Goal: Transaction & Acquisition: Download file/media

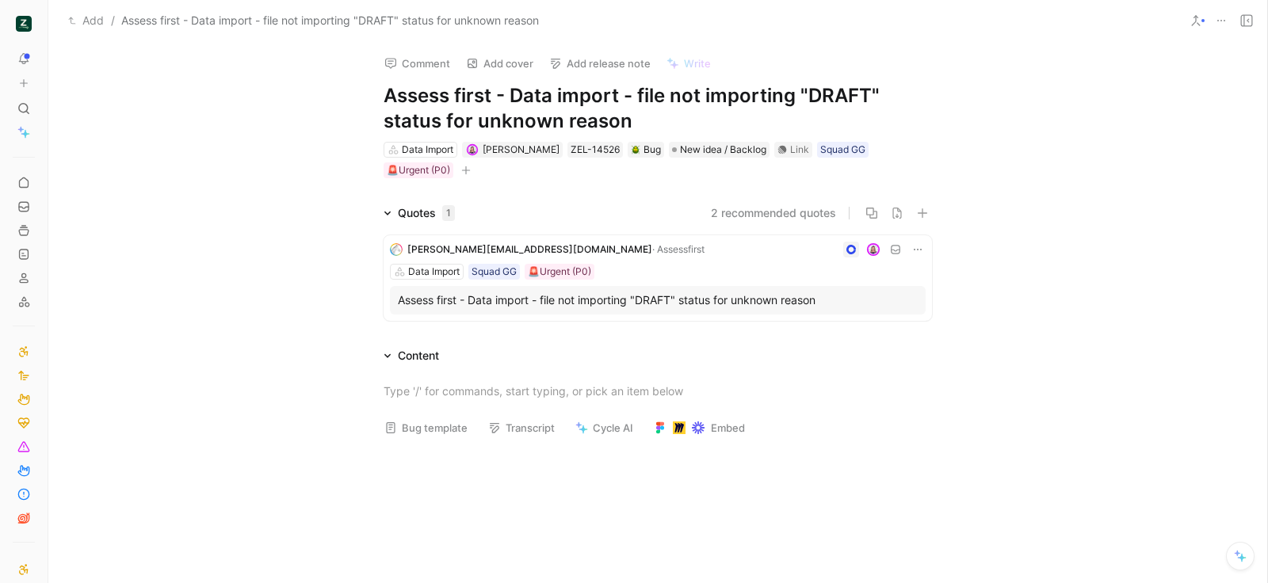
click at [735, 253] on div at bounding box center [818, 250] width 215 height 16
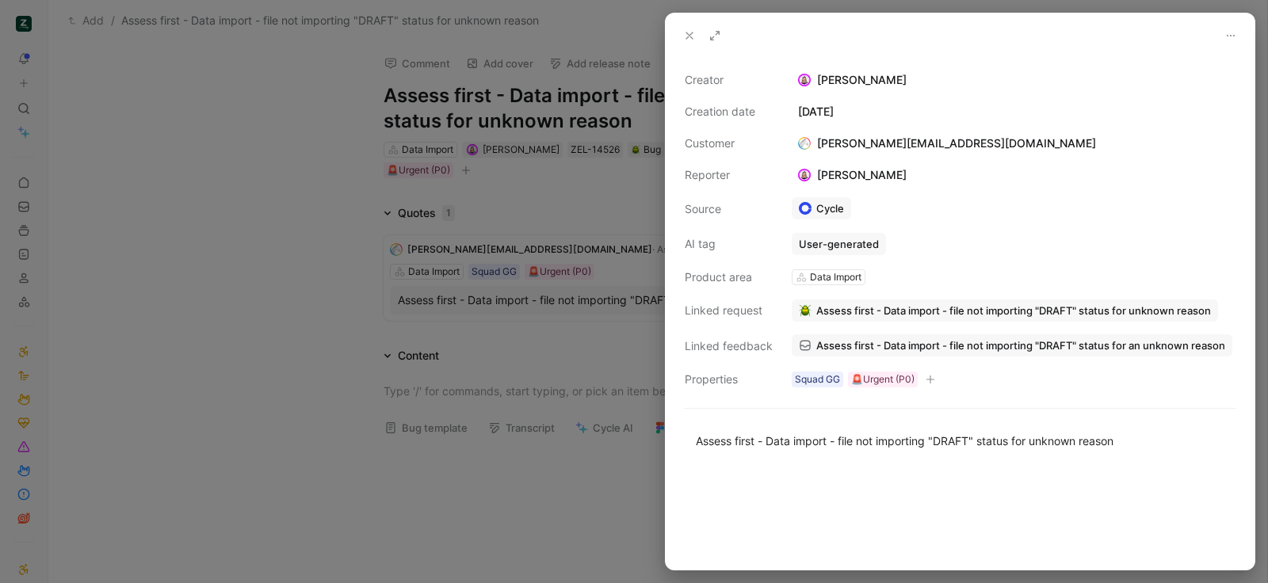
click at [867, 348] on span "Assess first - Data import - file not importing "DRAFT" status for an unknown r…" at bounding box center [1020, 345] width 409 height 14
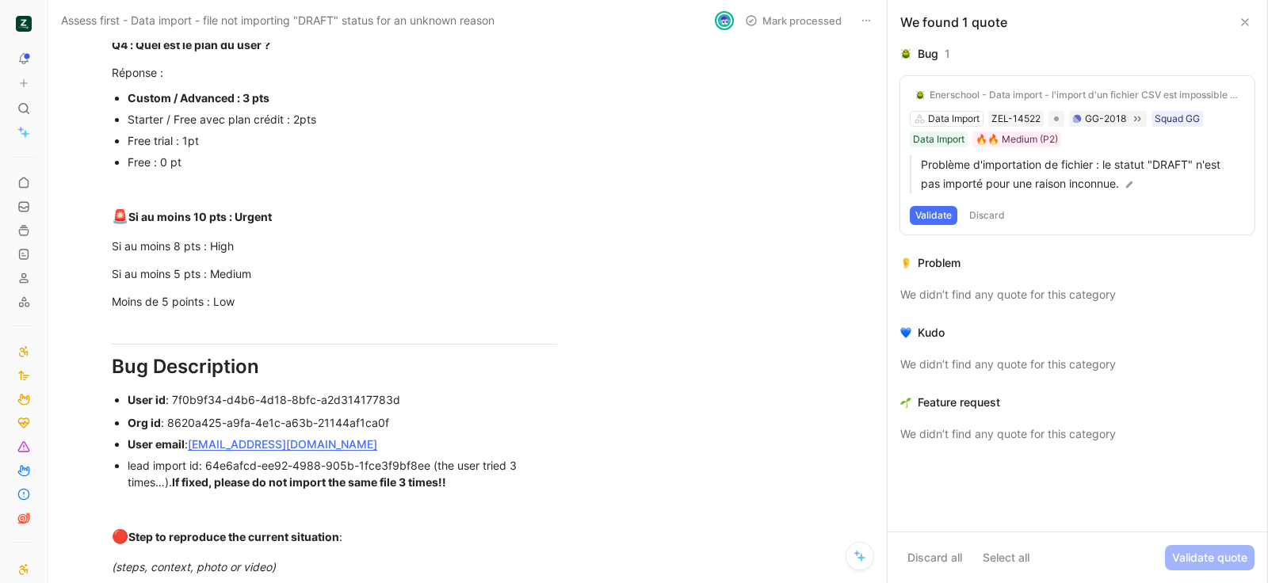
scroll to position [1620, 0]
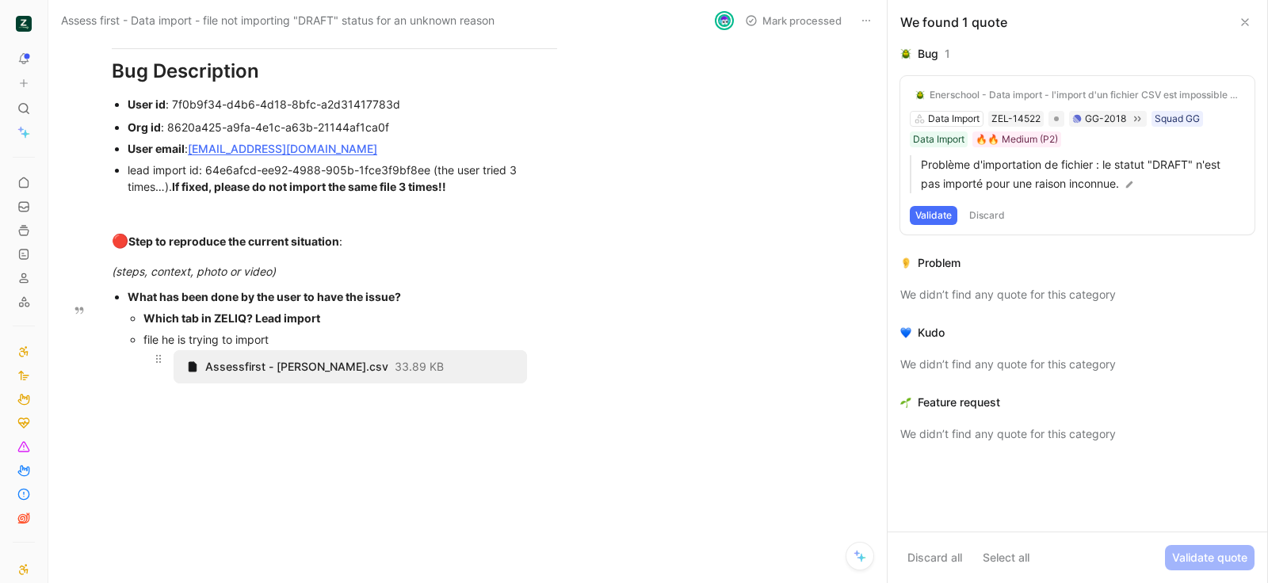
click at [237, 364] on span "Assessfirst - Enrichment - Jacopo.csv" at bounding box center [296, 367] width 183 height 14
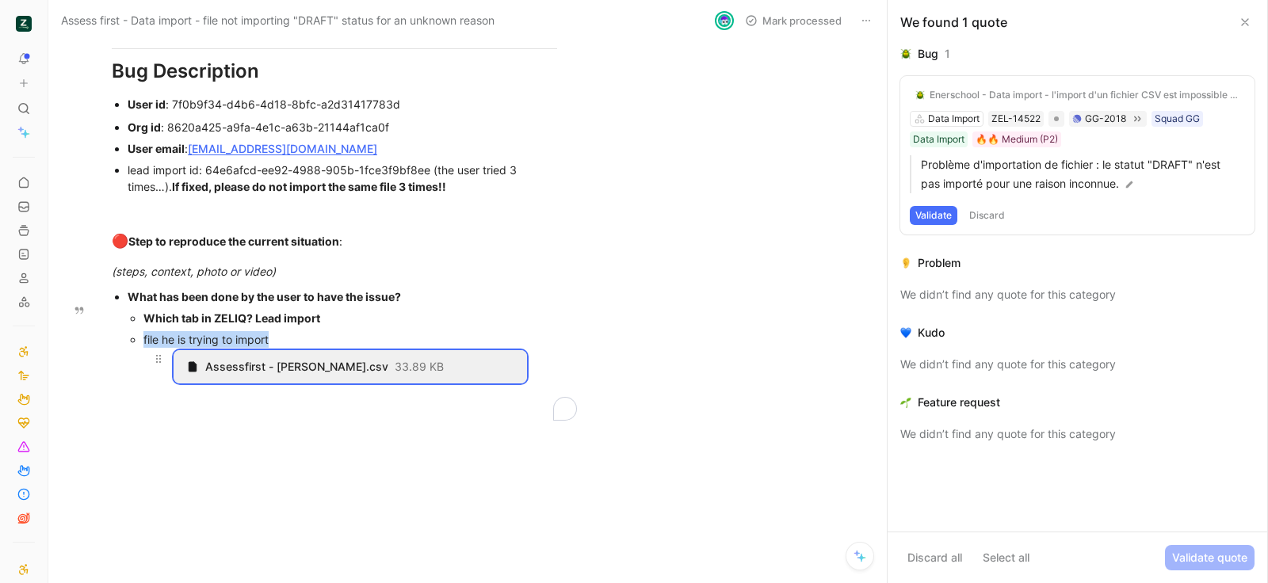
click at [432, 350] on div "Assessfirst - Enrichment - Jacopo.csv 33.89 KB" at bounding box center [350, 366] width 353 height 33
click at [164, 351] on span "To enrich screen reader interactions, please activate Accessibility in Grammarl…" at bounding box center [158, 358] width 17 height 17
click at [169, 405] on span "Download" at bounding box center [143, 405] width 51 height 13
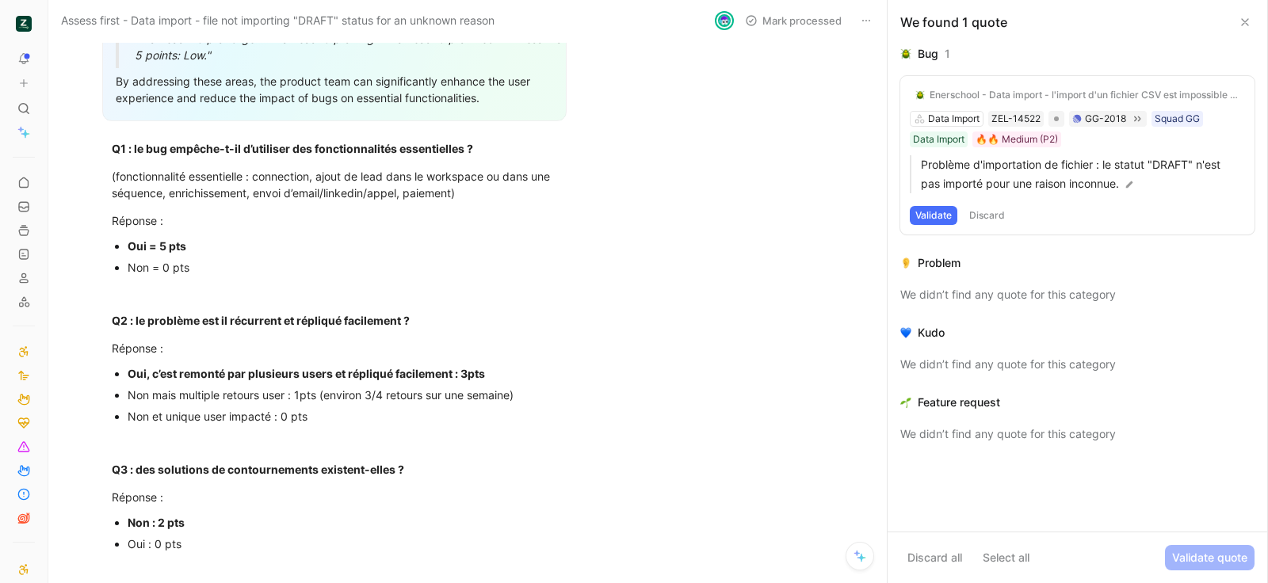
scroll to position [0, 0]
